Goal: Task Accomplishment & Management: Manage account settings

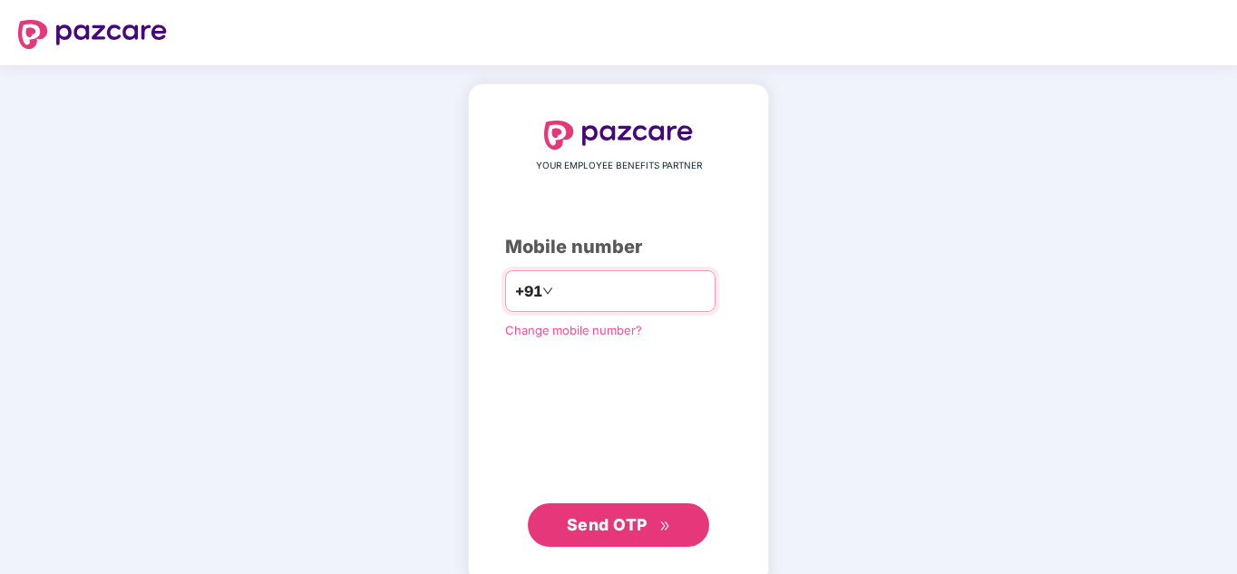
click at [561, 284] on input "number" at bounding box center [631, 291] width 149 height 29
drag, startPoint x: 0, startPoint y: 0, endPoint x: 561, endPoint y: 284, distance: 629.0
click at [561, 284] on input "number" at bounding box center [631, 291] width 149 height 29
type input "**********"
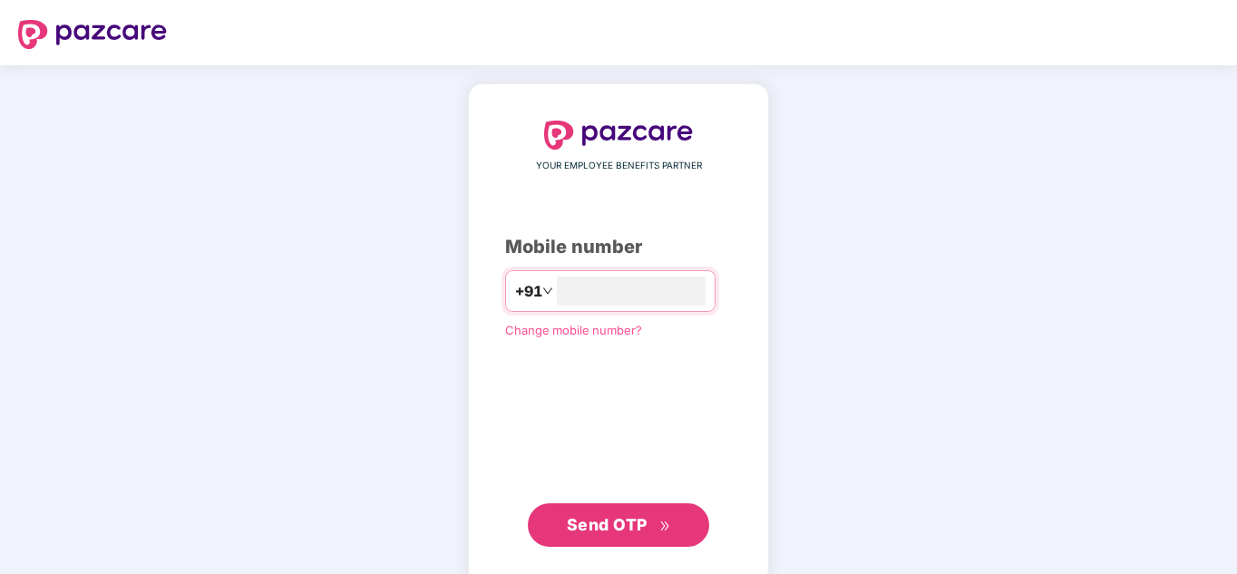
click at [591, 534] on span "Send OTP" at bounding box center [619, 524] width 104 height 25
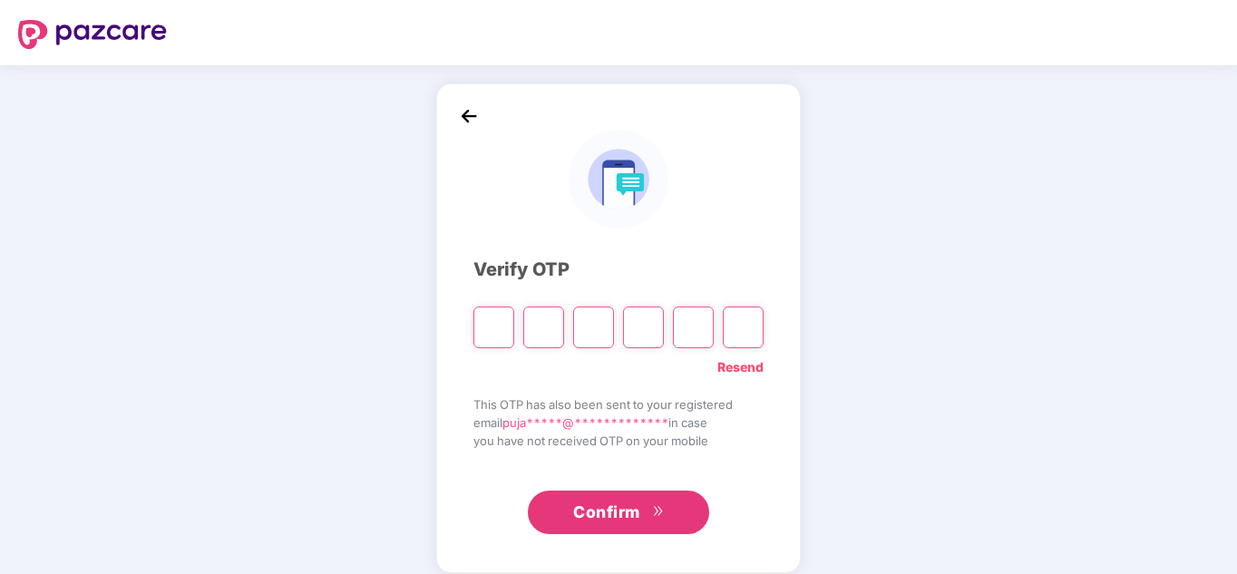
type input "*"
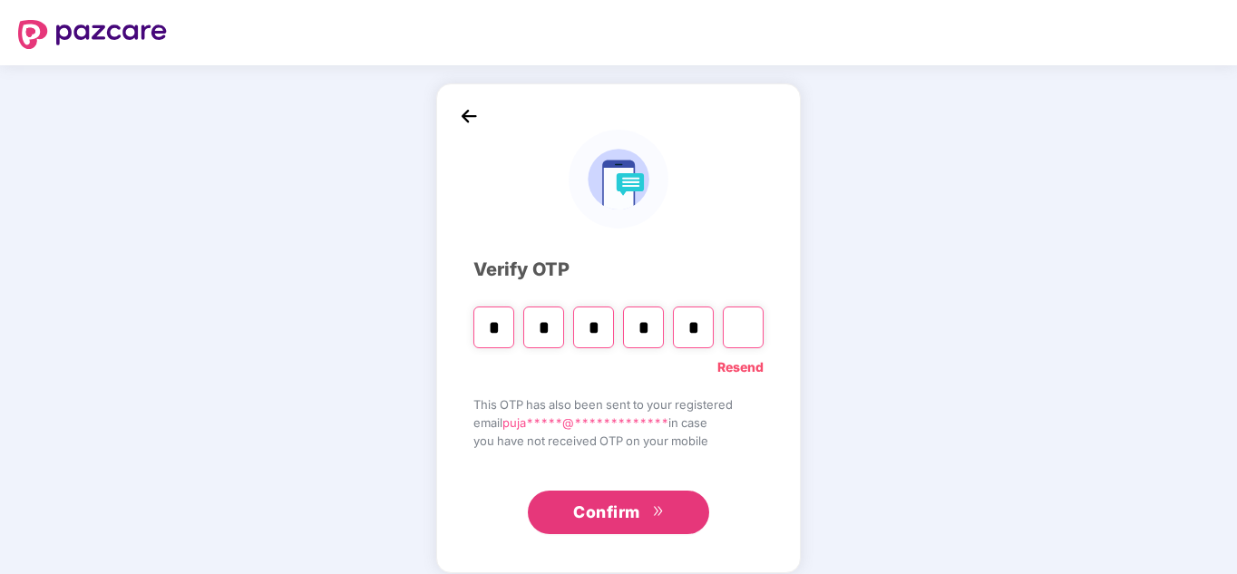
type input "*"
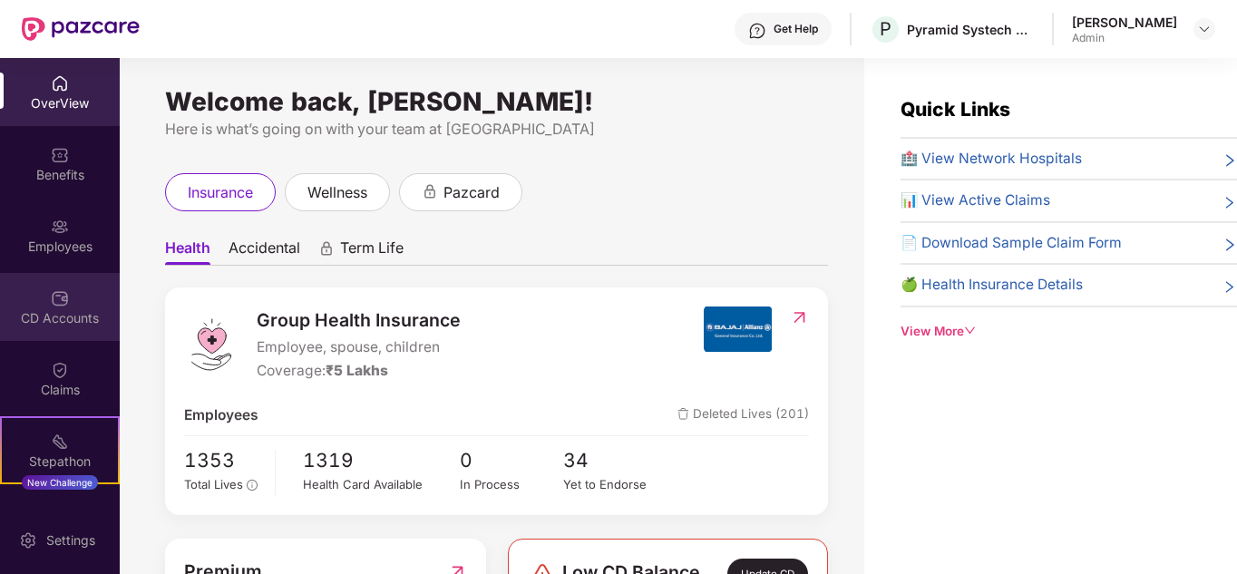
click at [73, 316] on div "CD Accounts" at bounding box center [60, 318] width 120 height 18
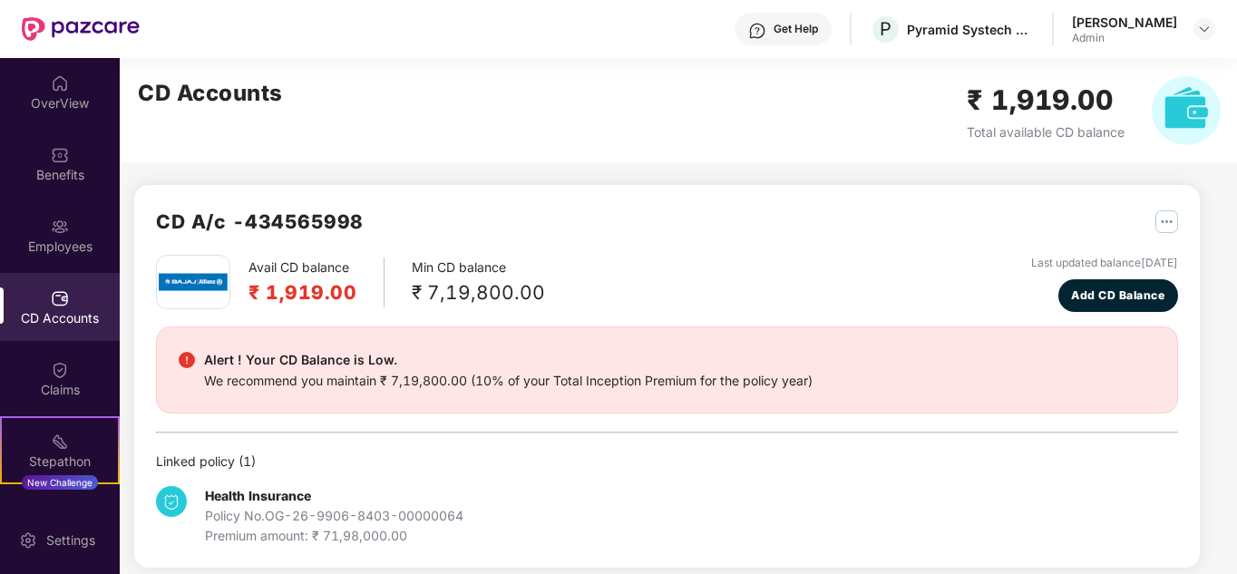
click at [614, 428] on div "Avail CD balance ₹ 1,919.00 Min CD balance ₹ 7,19,800.00 Last updated balance […" at bounding box center [667, 400] width 1022 height 291
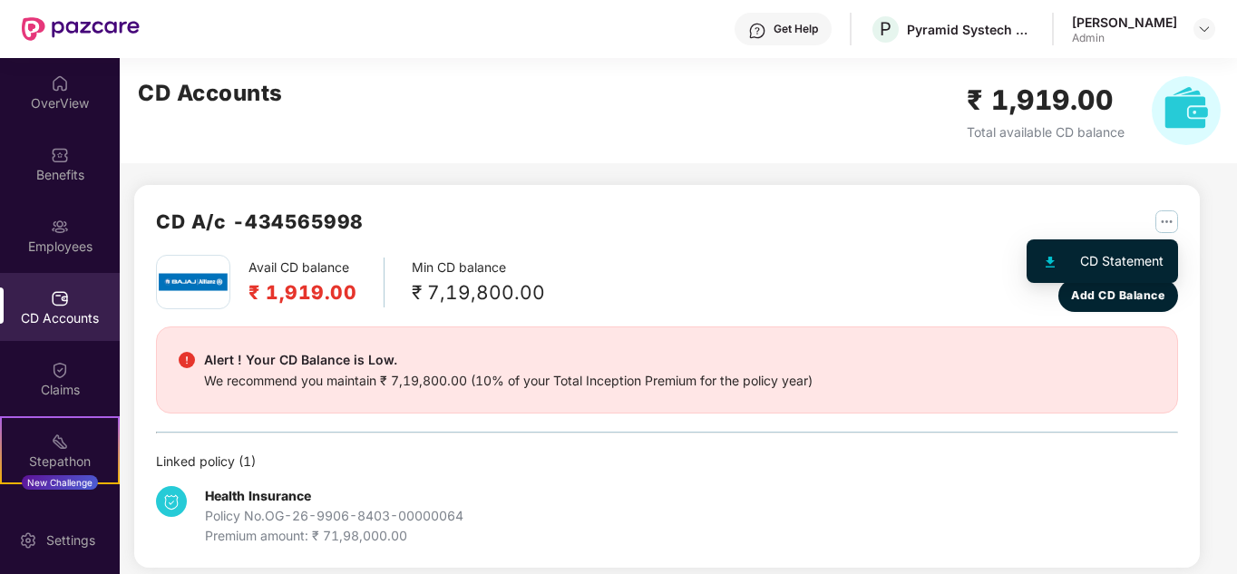
click at [1163, 223] on img "button" at bounding box center [1166, 221] width 23 height 23
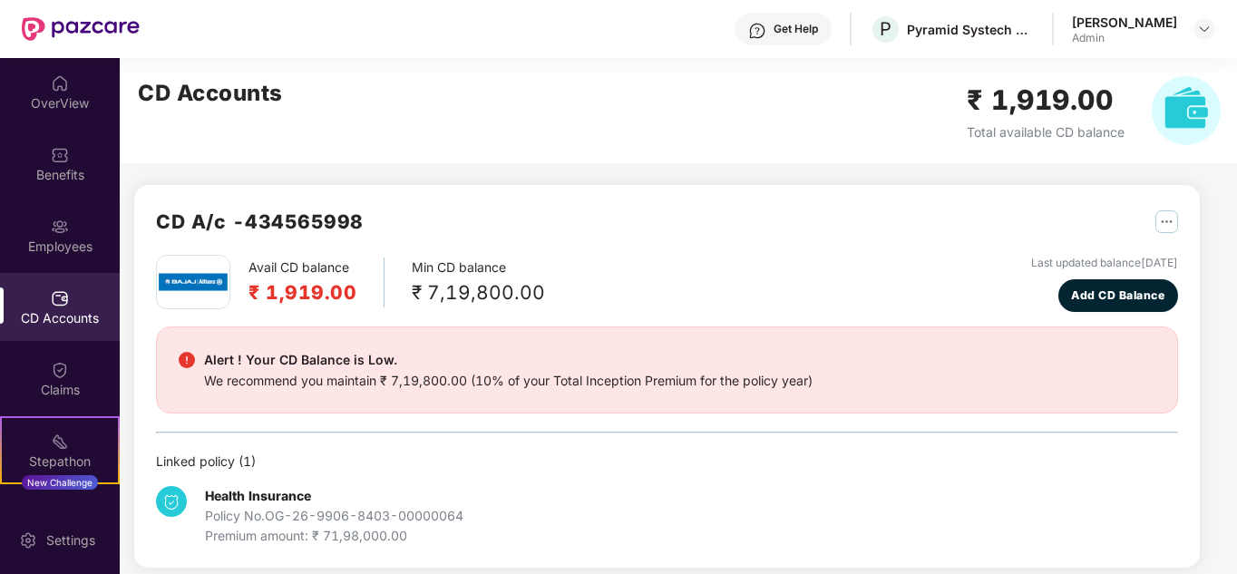
click at [780, 245] on div "CD A/c - 434565998" at bounding box center [667, 231] width 1022 height 48
click at [66, 253] on div "Employees" at bounding box center [60, 247] width 120 height 18
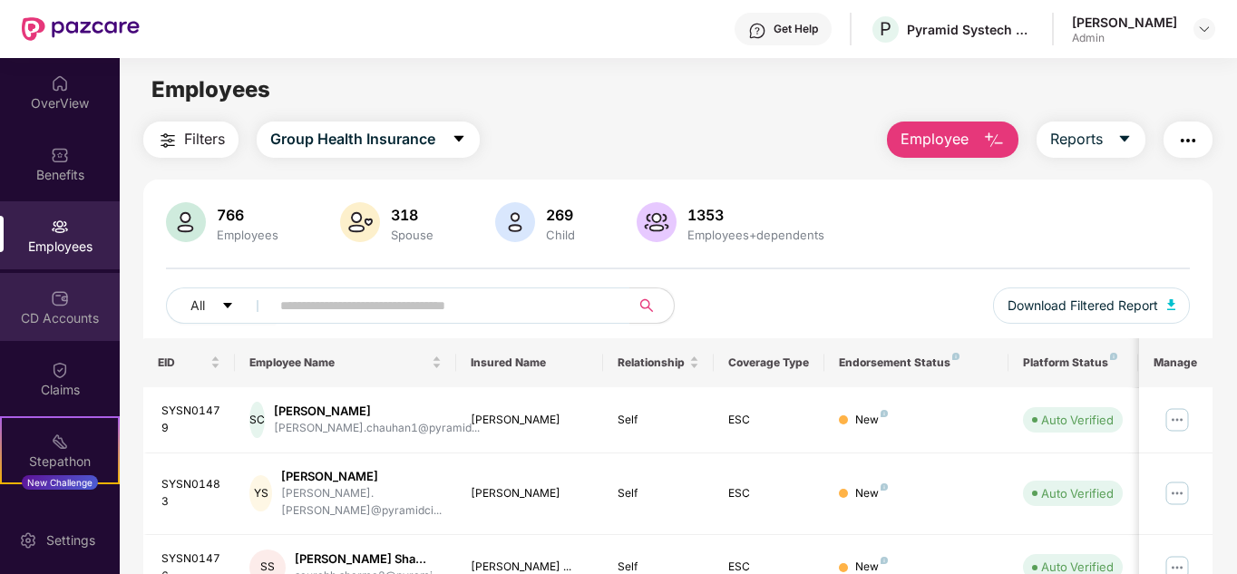
click at [80, 319] on div "CD Accounts" at bounding box center [60, 318] width 120 height 18
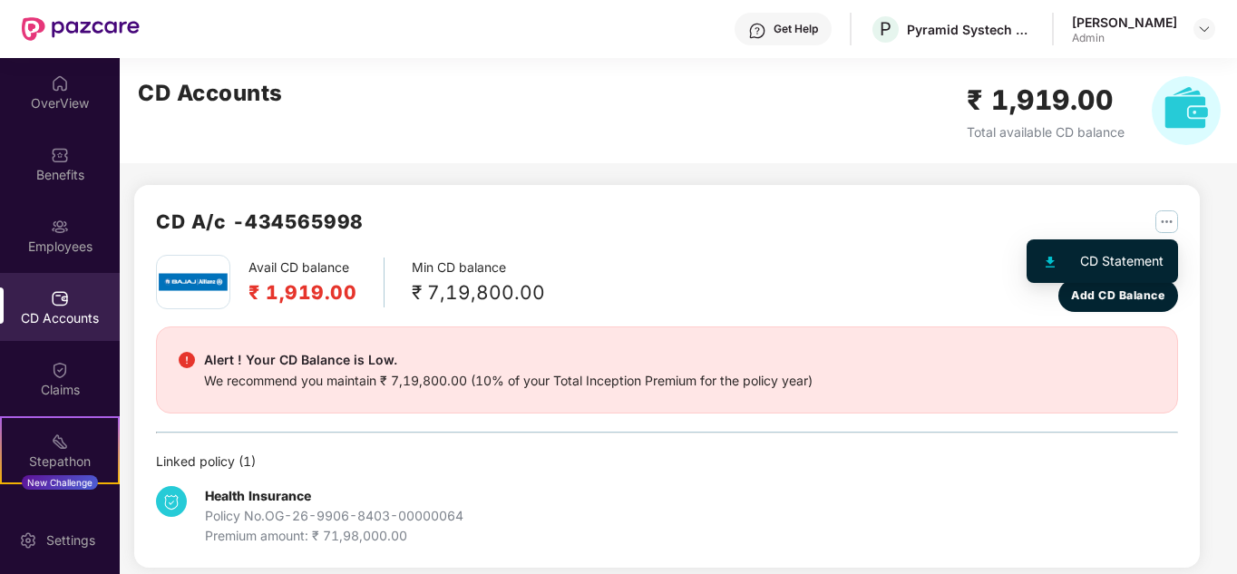
click at [1160, 213] on img "button" at bounding box center [1166, 221] width 23 height 23
click at [1114, 253] on div "CD Statement" at bounding box center [1121, 261] width 83 height 20
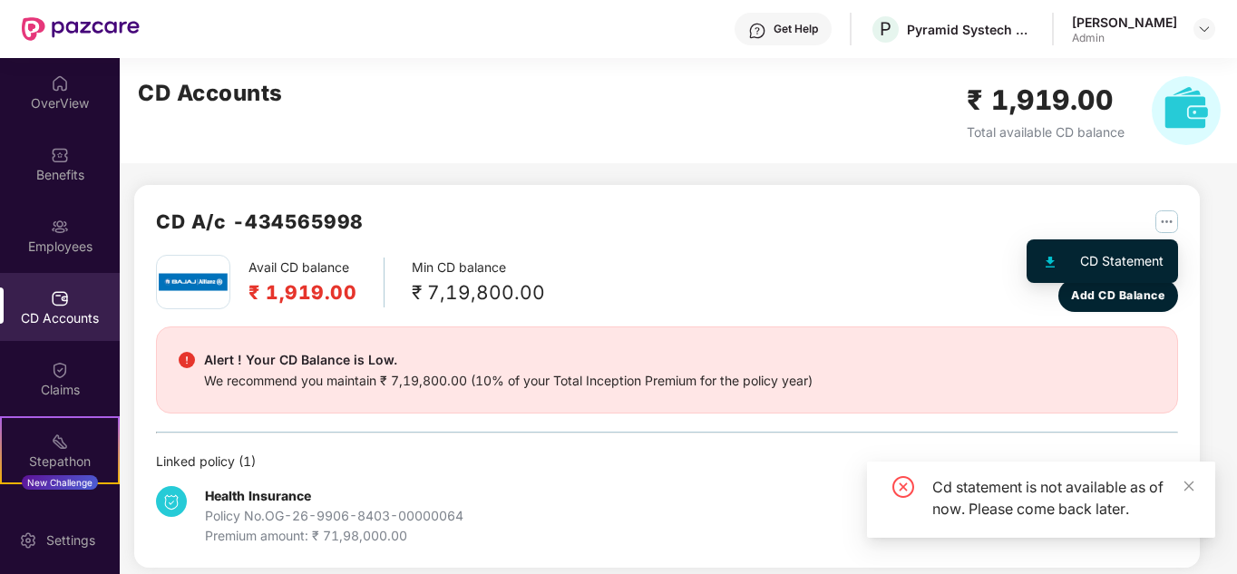
click at [1156, 216] on img "button" at bounding box center [1166, 221] width 23 height 23
click at [1049, 268] on img at bounding box center [1050, 262] width 9 height 11
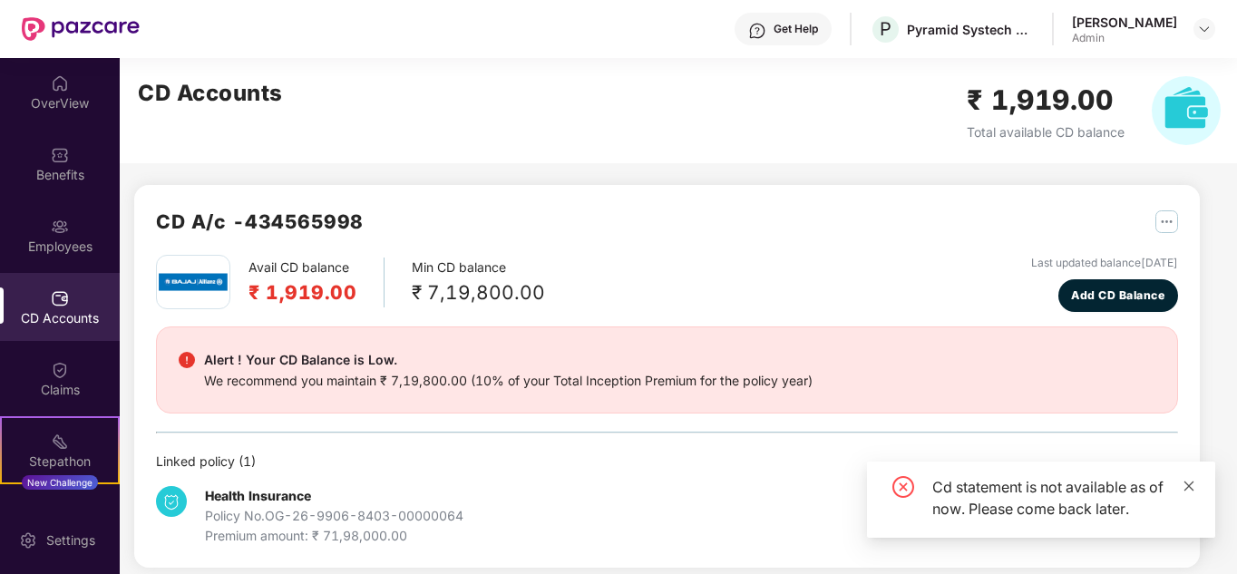
click at [1191, 489] on icon "close" at bounding box center [1188, 486] width 13 height 13
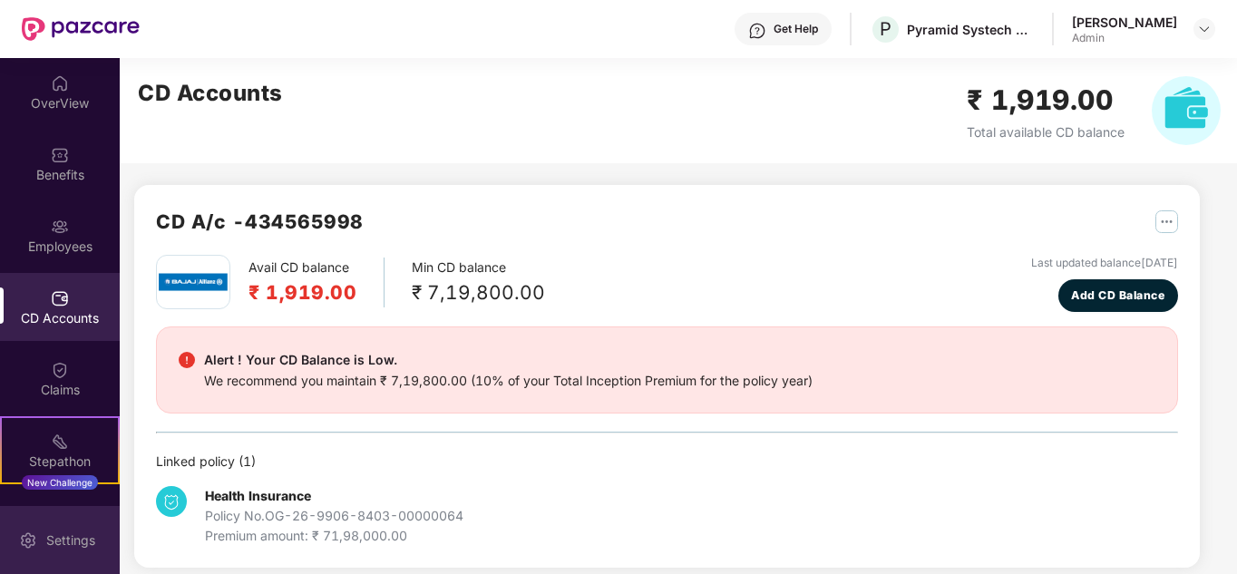
click at [53, 546] on div "Settings" at bounding box center [71, 540] width 60 height 18
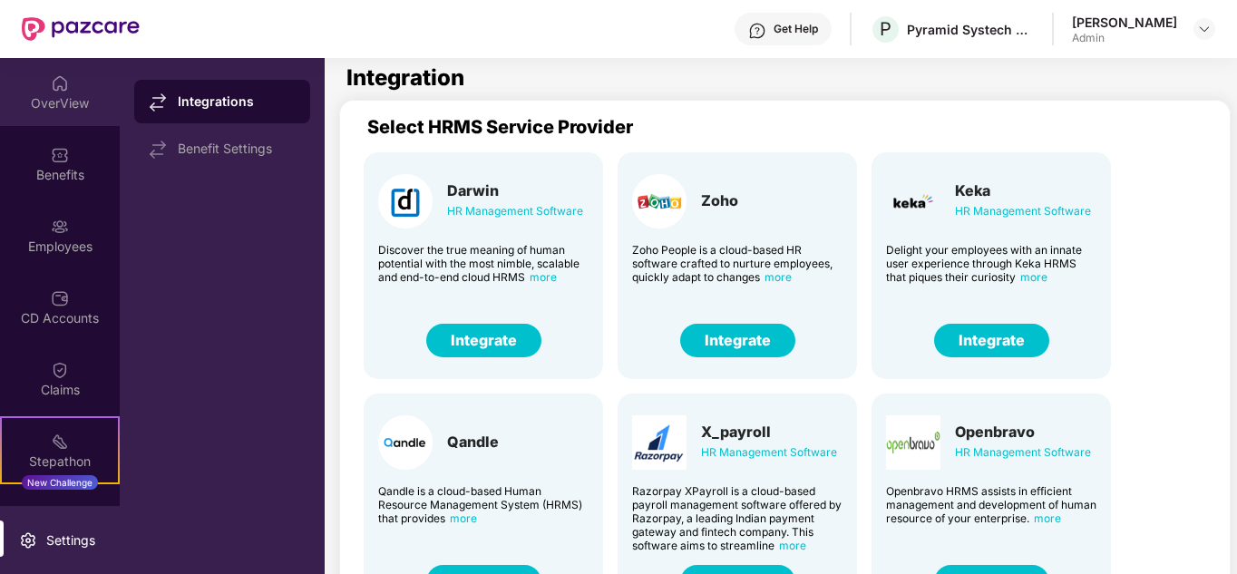
click at [66, 102] on div "OverView" at bounding box center [60, 103] width 120 height 18
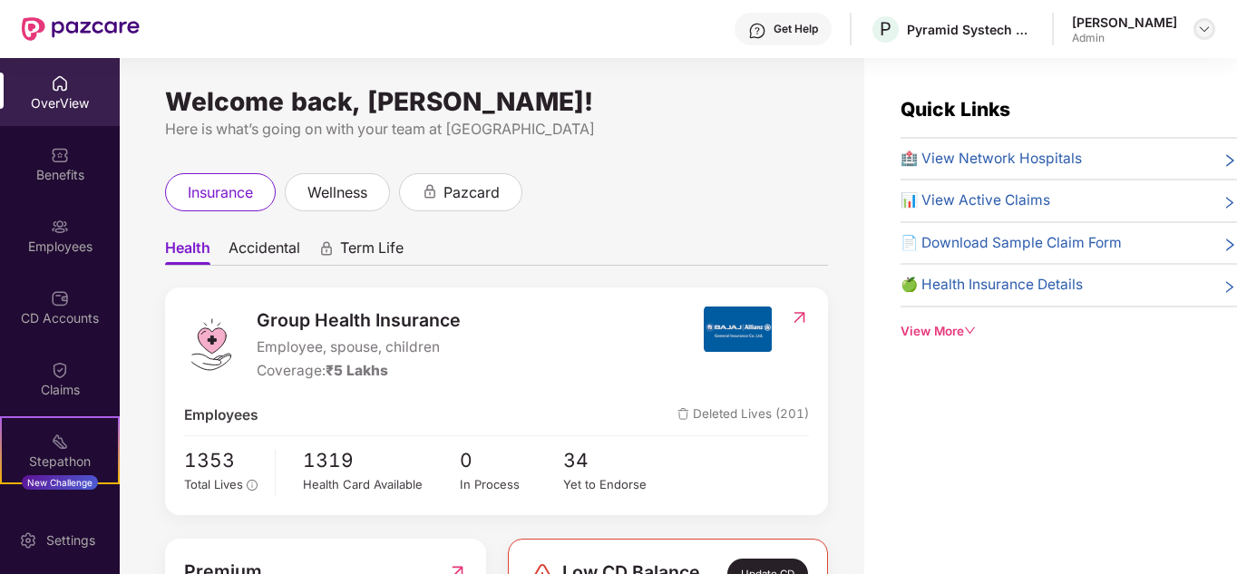
click at [1207, 31] on img at bounding box center [1204, 29] width 15 height 15
click at [1123, 494] on div "Quick Links 🏥 View Network Hospitals 📊 View Active Claims 📄 Download Sample Cla…" at bounding box center [1050, 345] width 373 height 574
